Goal: Find specific page/section

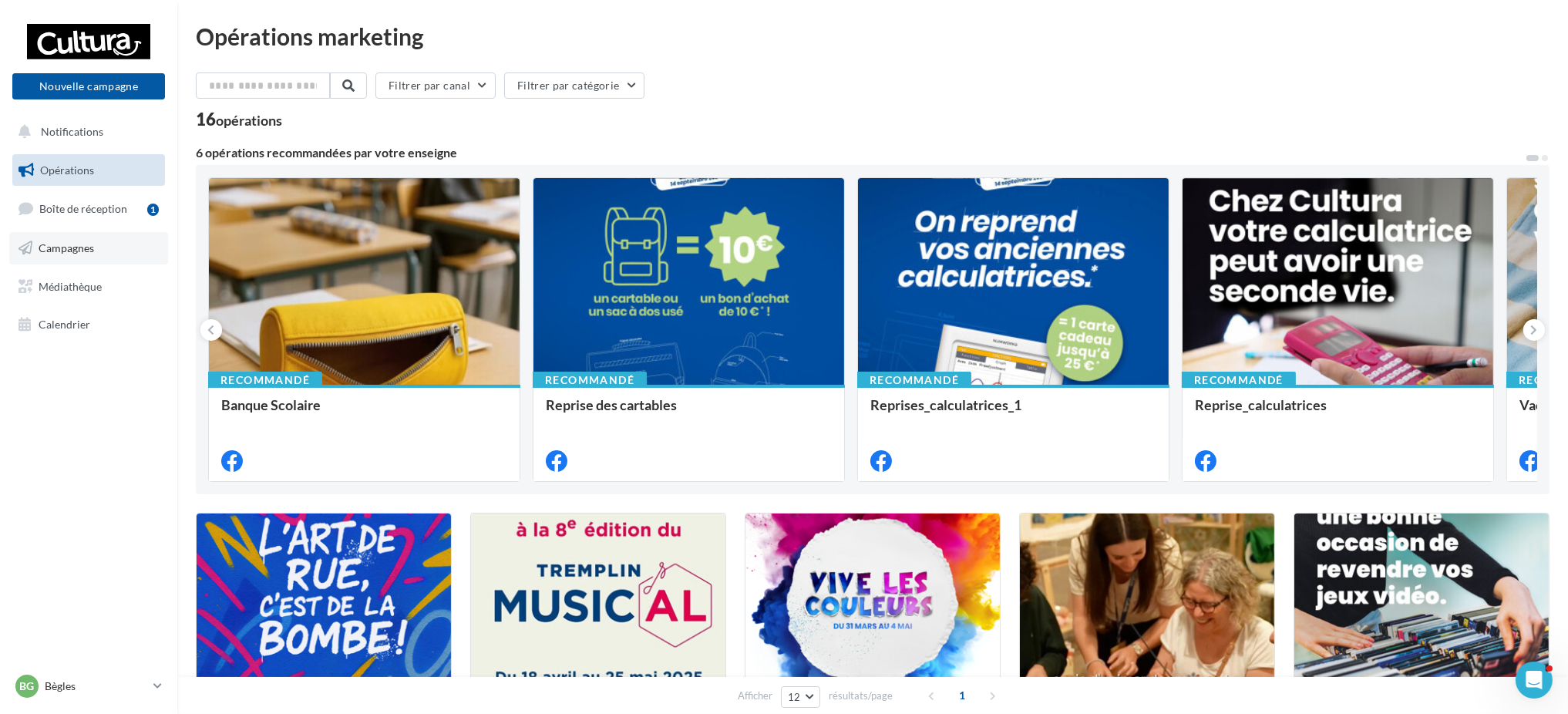
click at [104, 234] on link "Campagnes" at bounding box center [88, 248] width 159 height 32
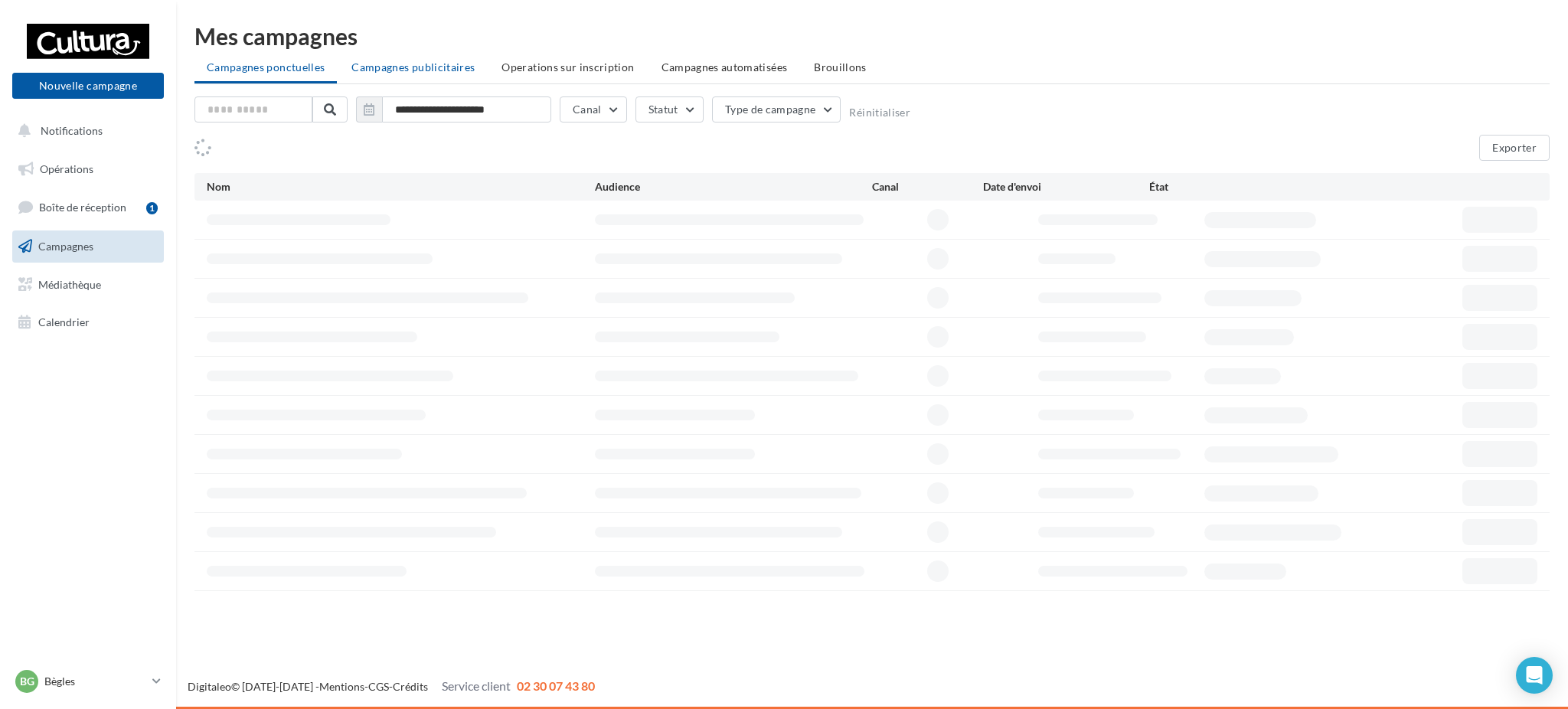
click at [397, 63] on span "Campagnes publicitaires" at bounding box center [413, 67] width 123 height 13
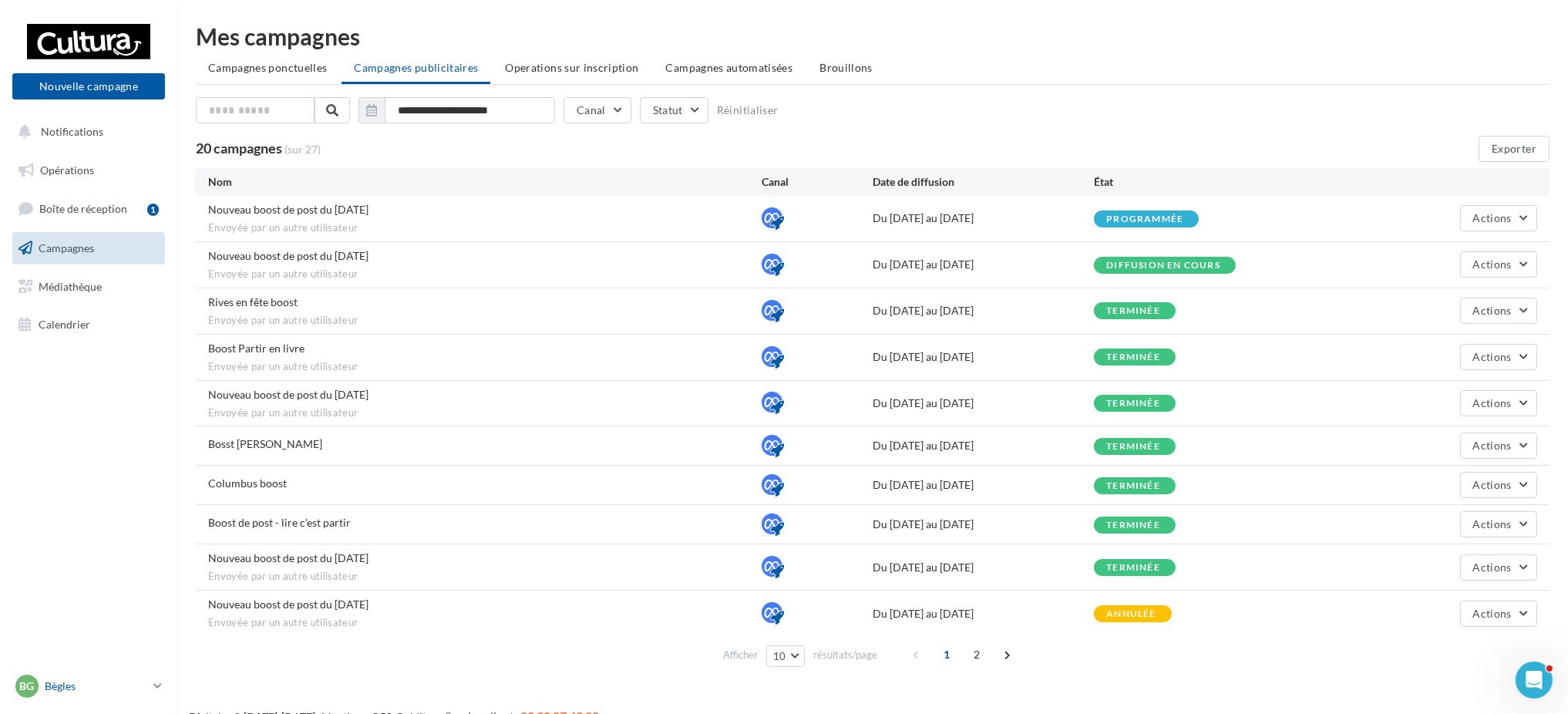
click at [76, 690] on p "Bègles" at bounding box center [96, 686] width 103 height 16
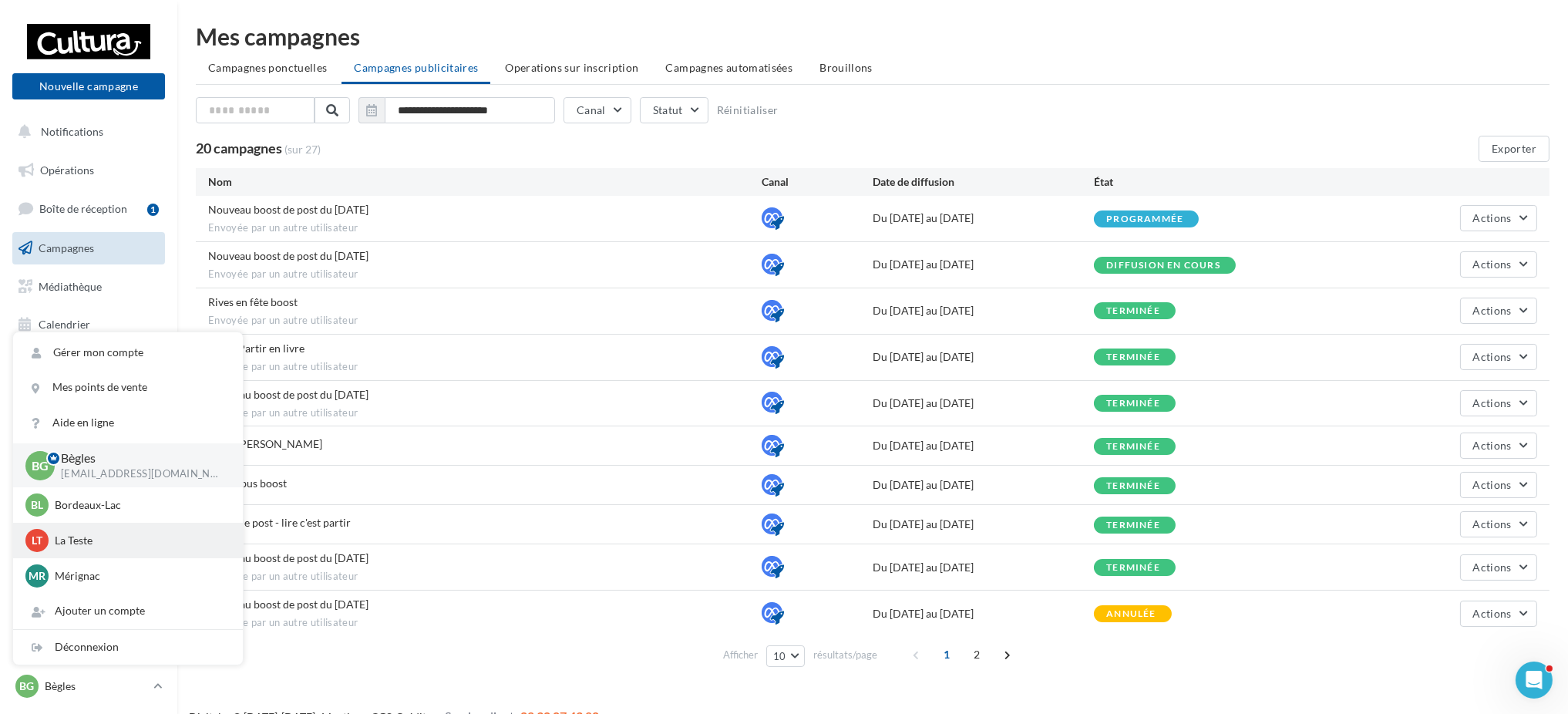
click at [76, 538] on p "La Teste" at bounding box center [139, 540] width 170 height 16
